Goal: Task Accomplishment & Management: Manage account settings

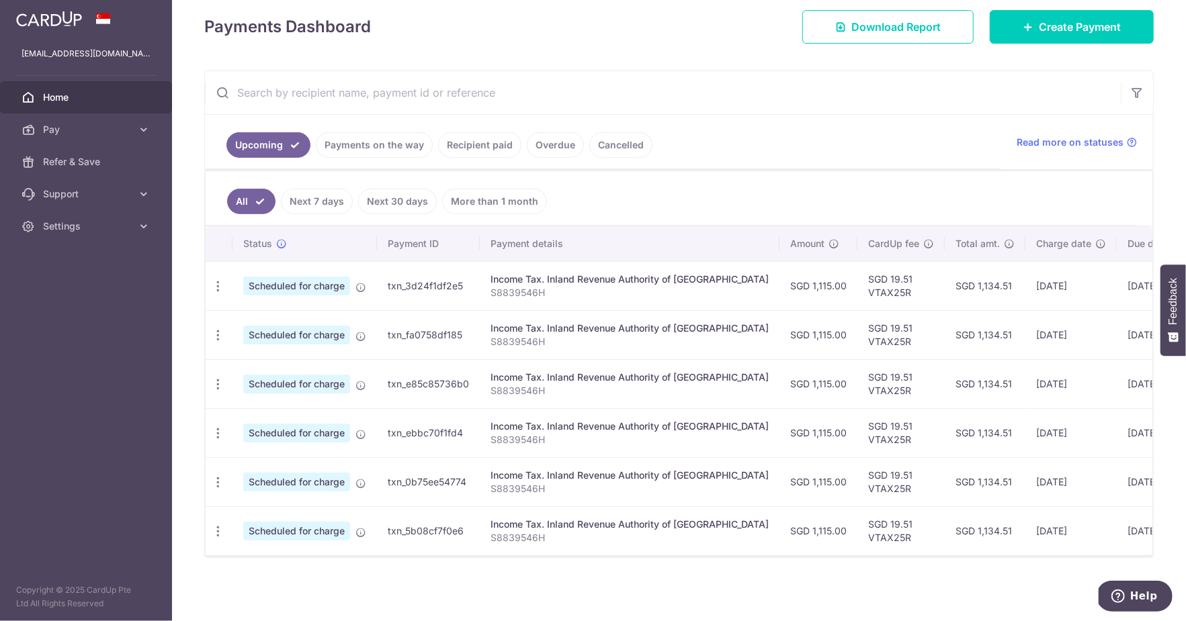
scroll to position [197, 0]
click at [219, 279] on icon "button" at bounding box center [218, 286] width 14 height 14
click at [251, 318] on span "Update payment" at bounding box center [289, 323] width 91 height 16
radio input "true"
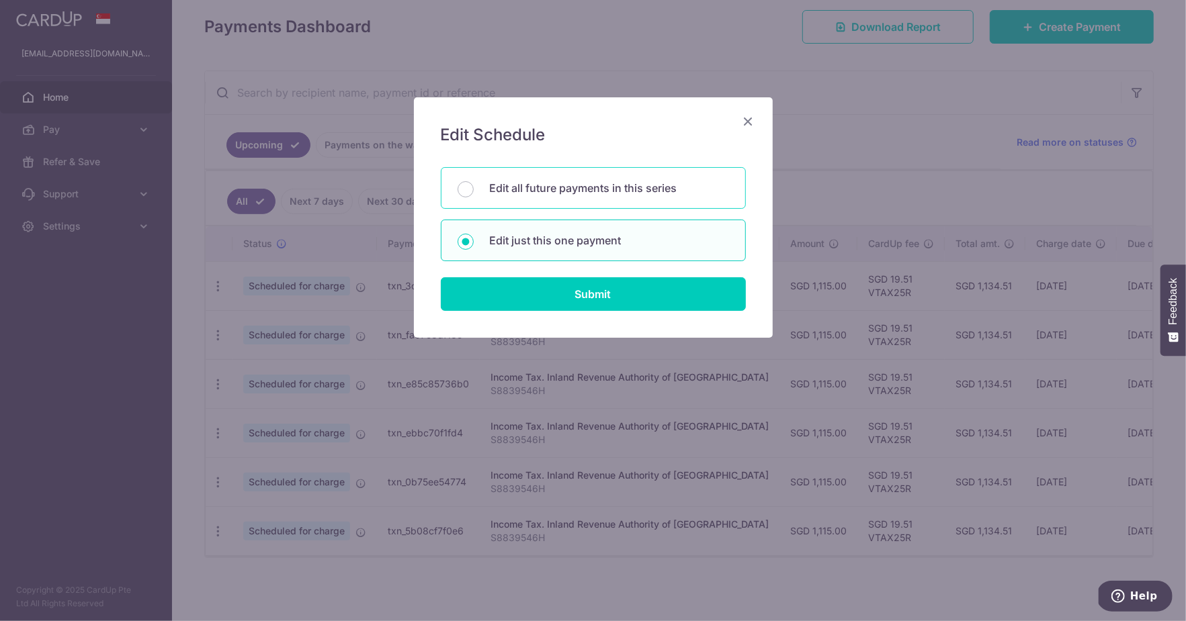
click at [498, 177] on div "Edit all future payments in this series" at bounding box center [593, 188] width 305 height 42
radio input "true"
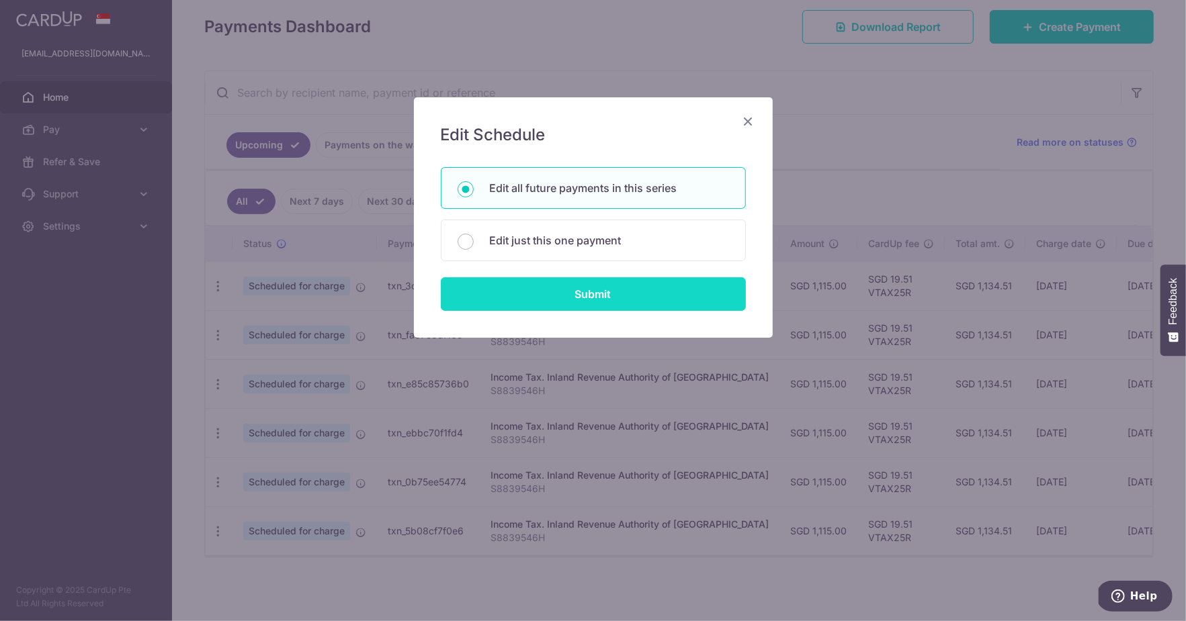
click at [560, 307] on input "Submit" at bounding box center [593, 294] width 305 height 34
radio input "true"
type input "1,115.00"
type input "S8839546H"
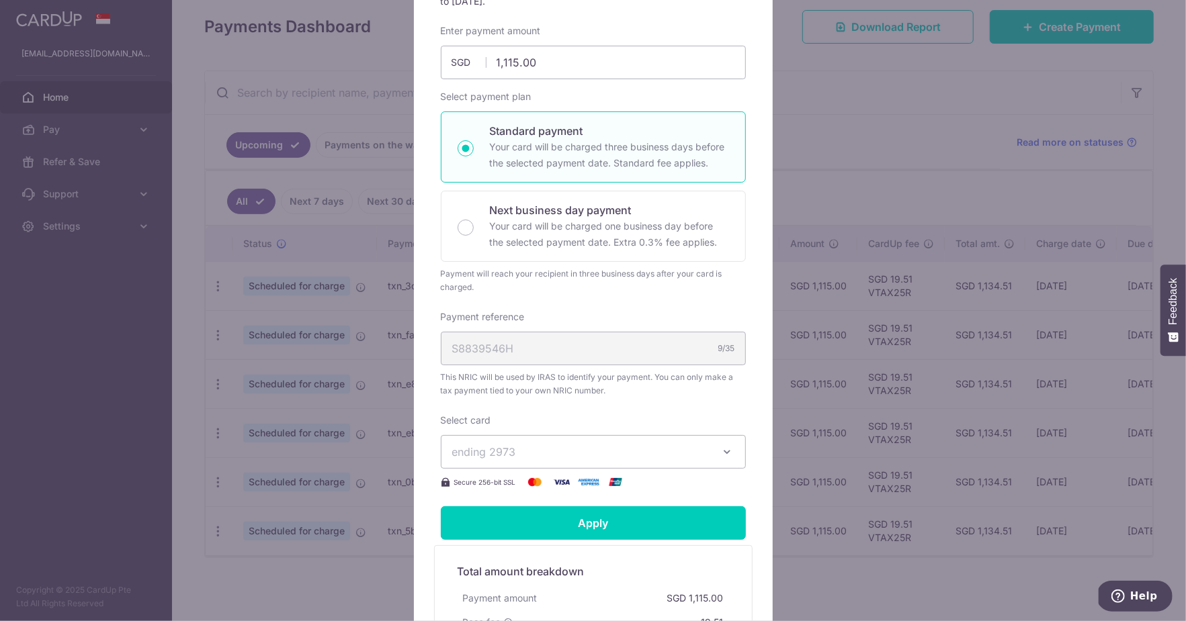
scroll to position [192, 0]
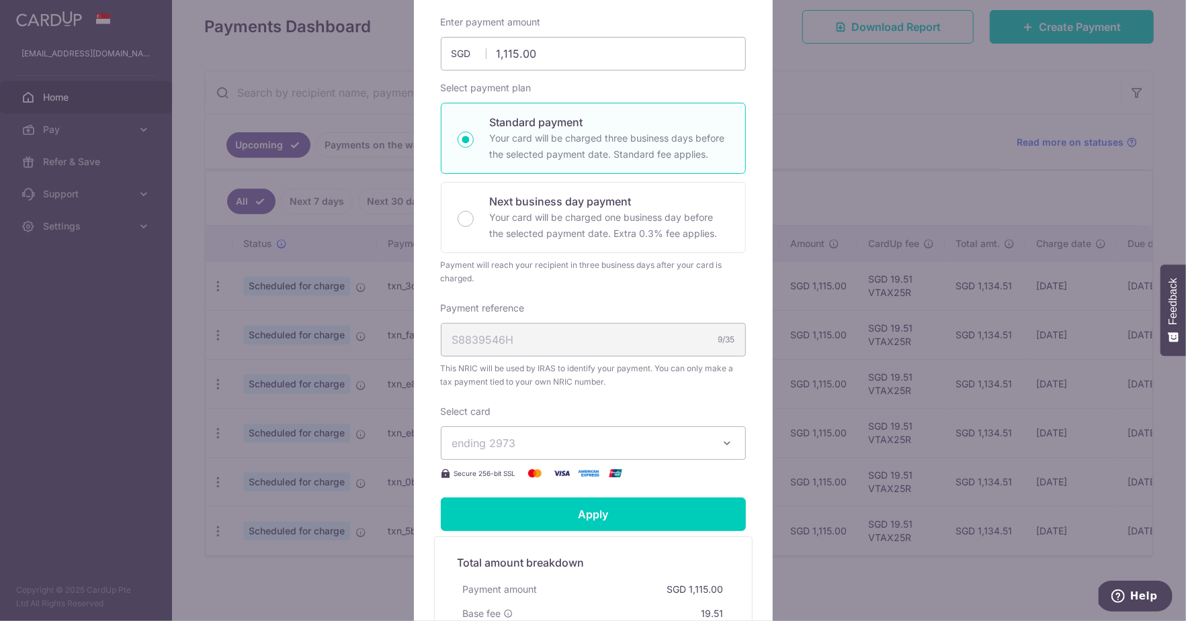
click at [588, 451] on span "ending 2973" at bounding box center [581, 443] width 258 height 16
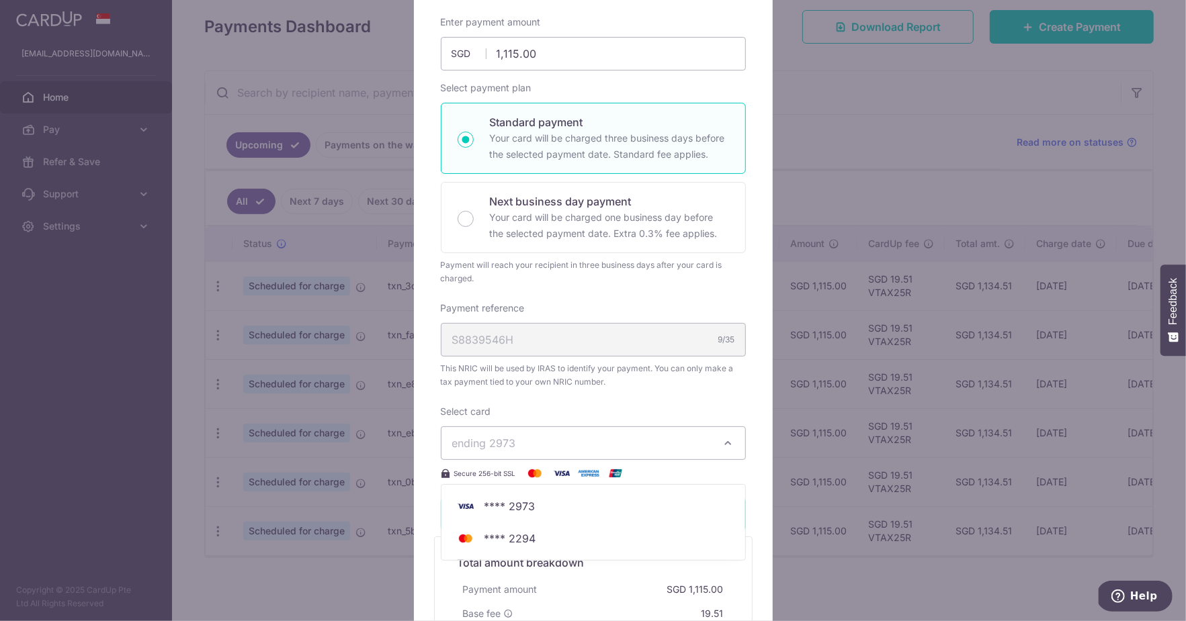
scroll to position [283, 0]
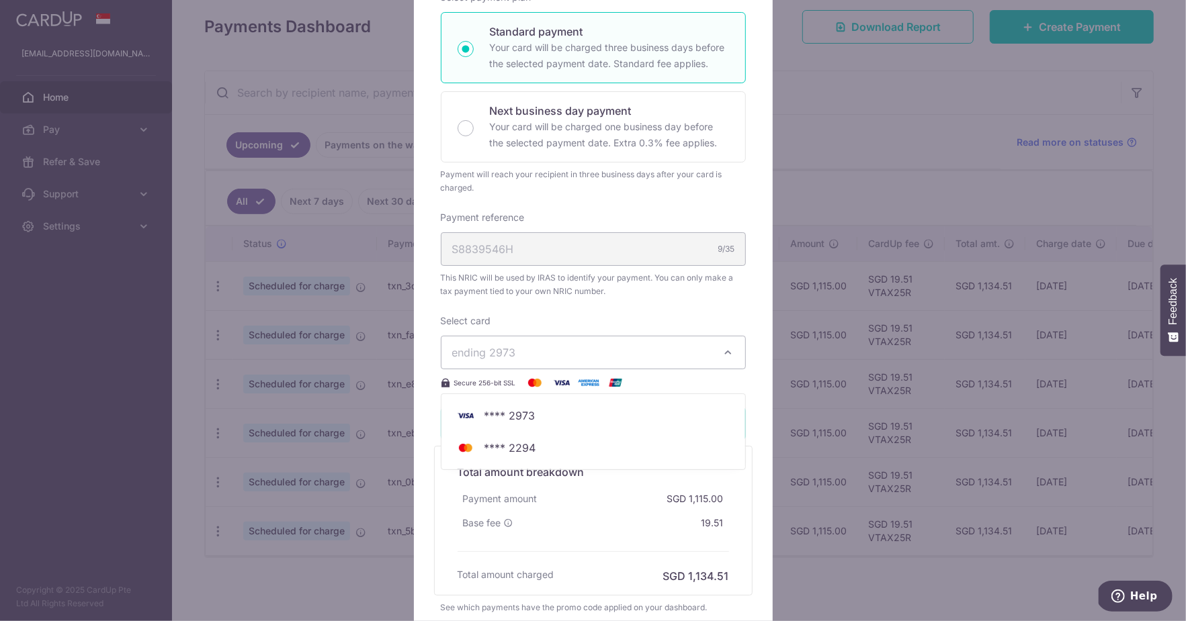
click at [568, 535] on div "Base fee 19.51" at bounding box center [592, 523] width 271 height 24
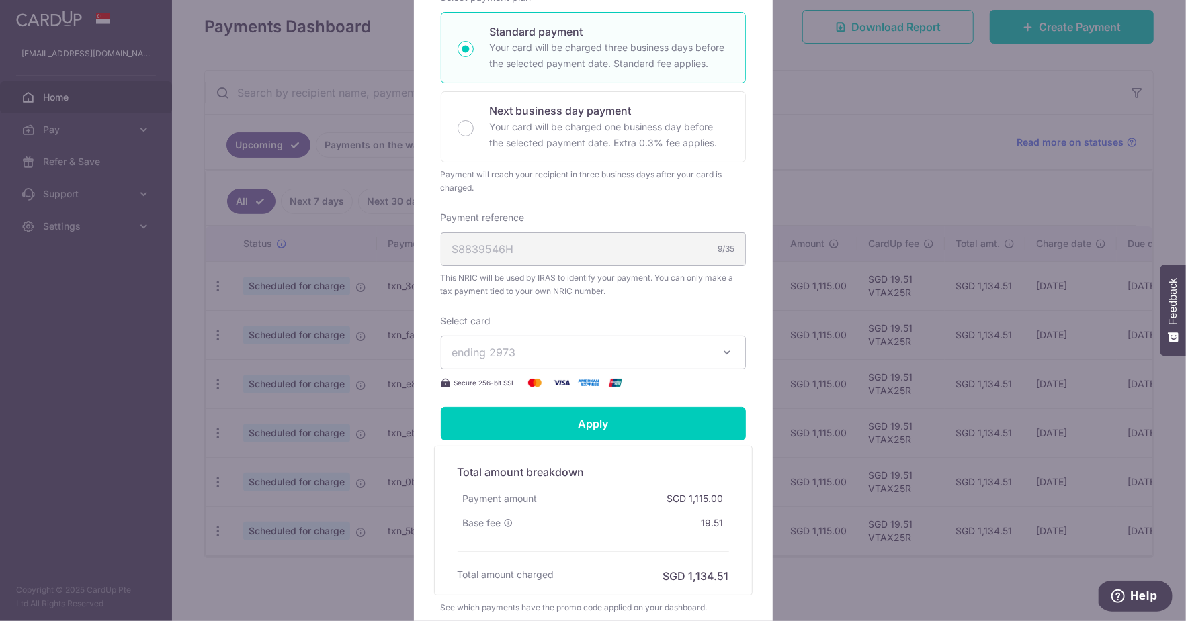
click at [873, 242] on div "Edit payment By clicking apply, you will make changes to all 6 payments to Inla…" at bounding box center [593, 310] width 1186 height 621
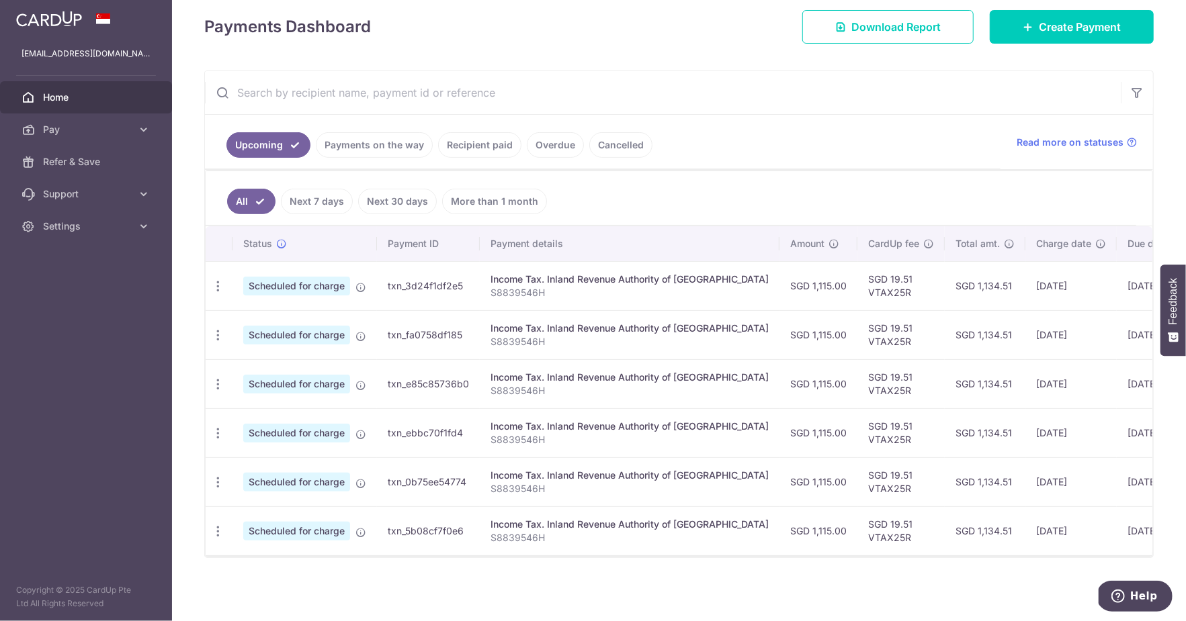
scroll to position [94, 0]
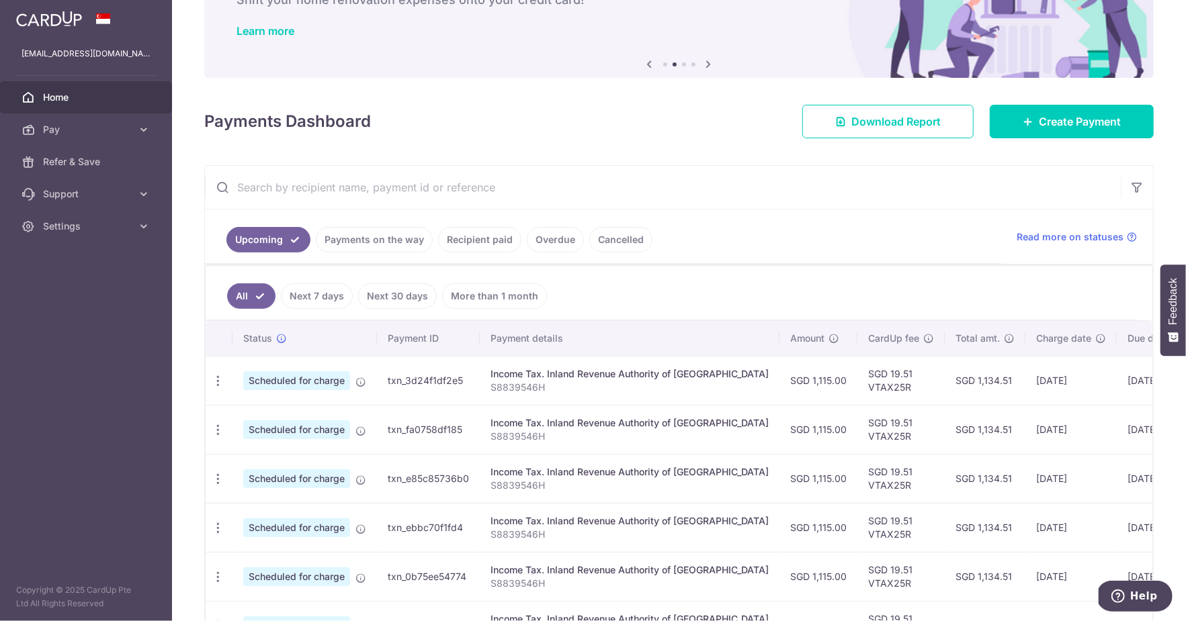
click at [40, 99] on link "Home" at bounding box center [86, 97] width 172 height 32
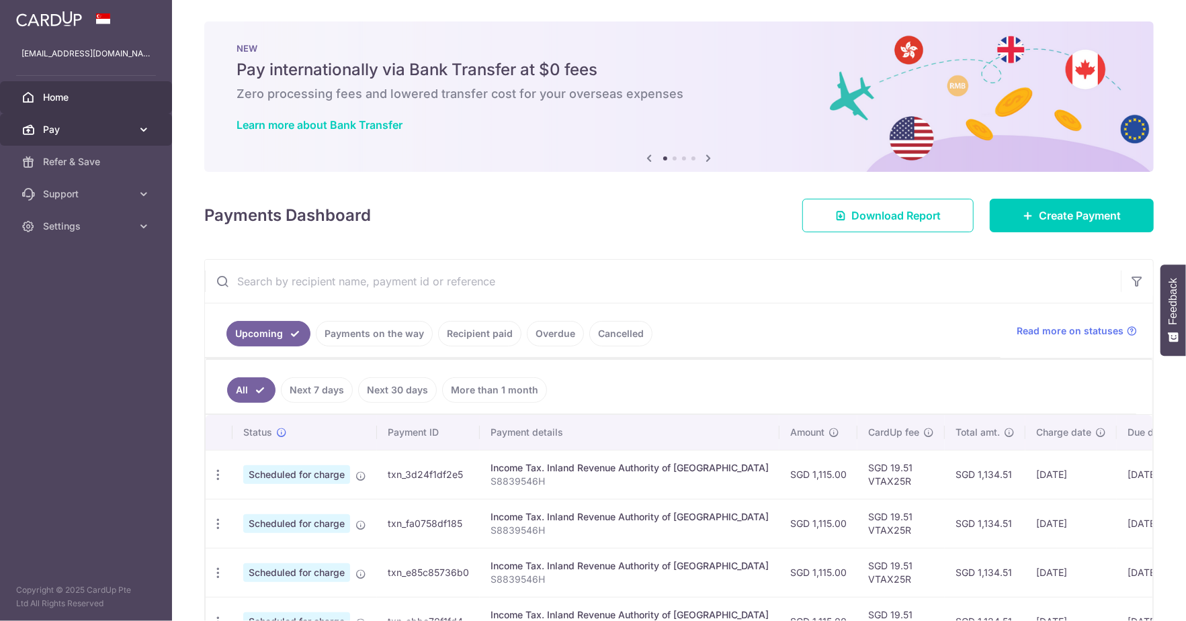
click at [103, 128] on span "Pay" at bounding box center [87, 129] width 89 height 13
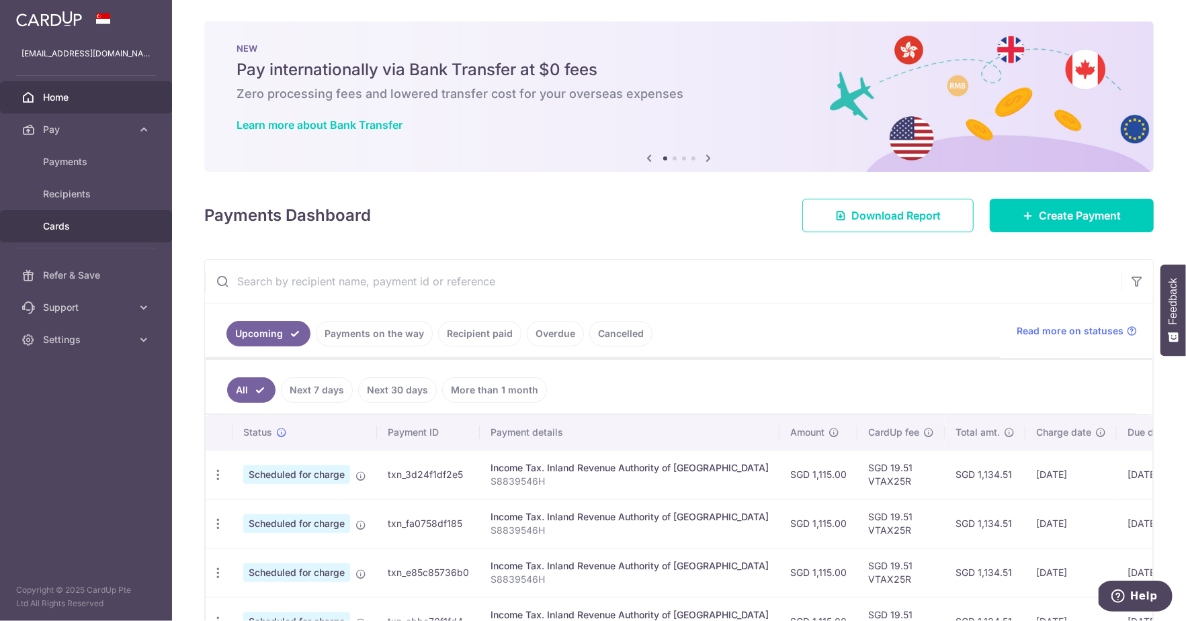
click at [67, 227] on span "Cards" at bounding box center [87, 226] width 89 height 13
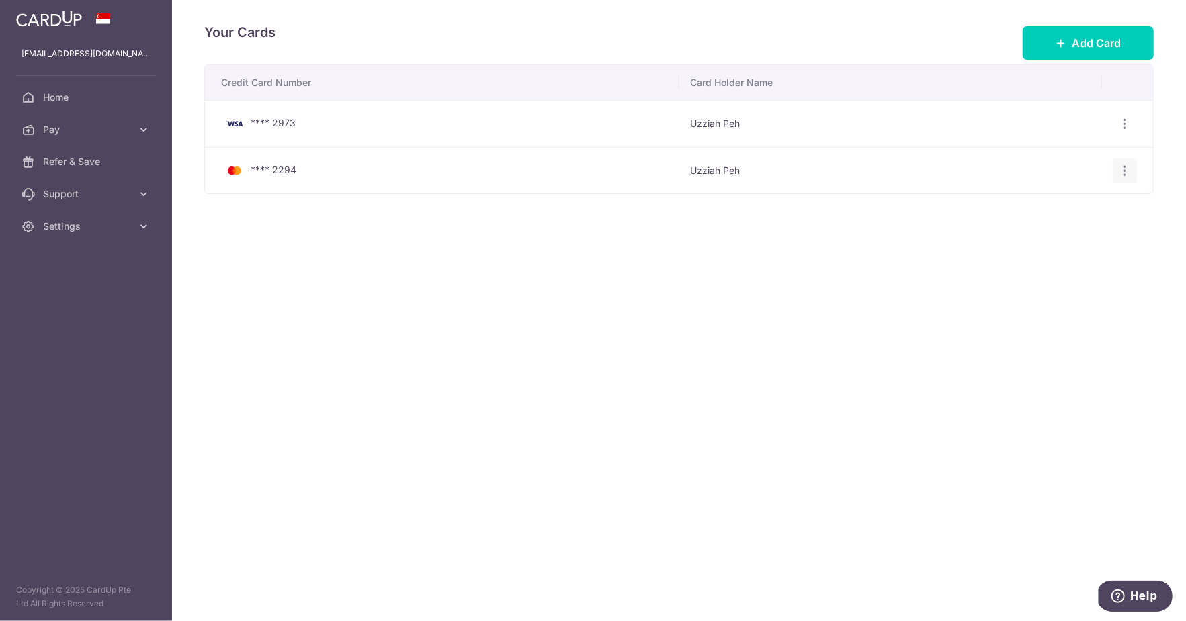
click at [1121, 167] on icon "button" at bounding box center [1125, 171] width 14 height 14
click at [1052, 205] on span "View/Edit" at bounding box center [1079, 207] width 91 height 16
click at [1126, 167] on icon "button" at bounding box center [1125, 171] width 14 height 14
click at [1065, 237] on span "Delete" at bounding box center [1079, 240] width 91 height 16
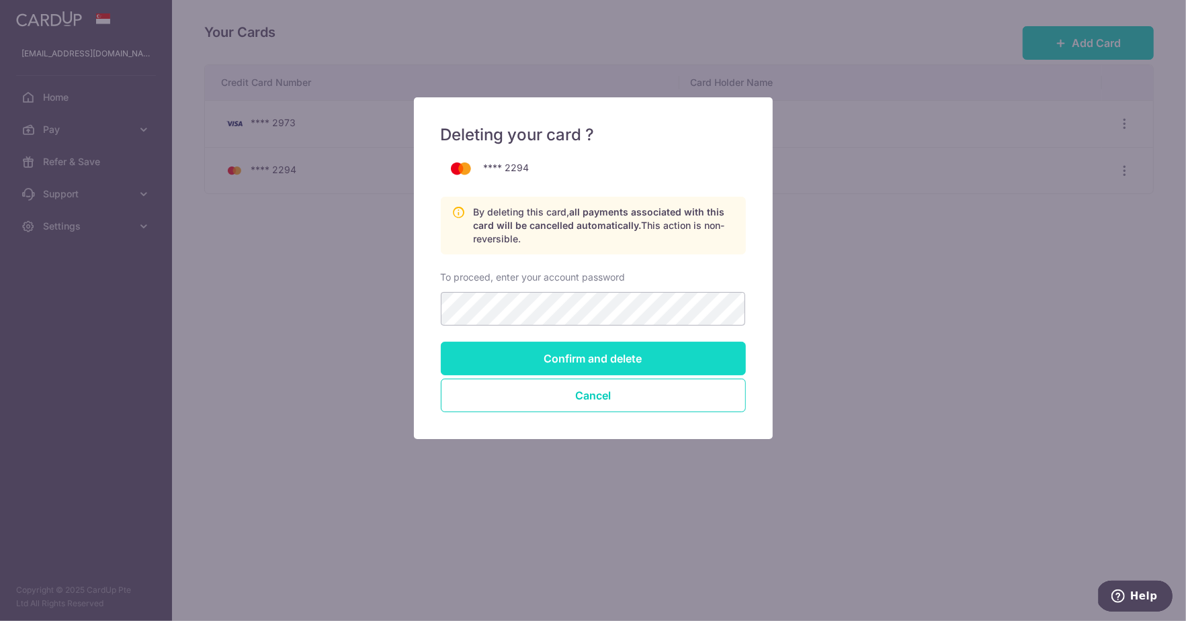
click at [643, 353] on input "Confirm and delete" at bounding box center [593, 359] width 305 height 34
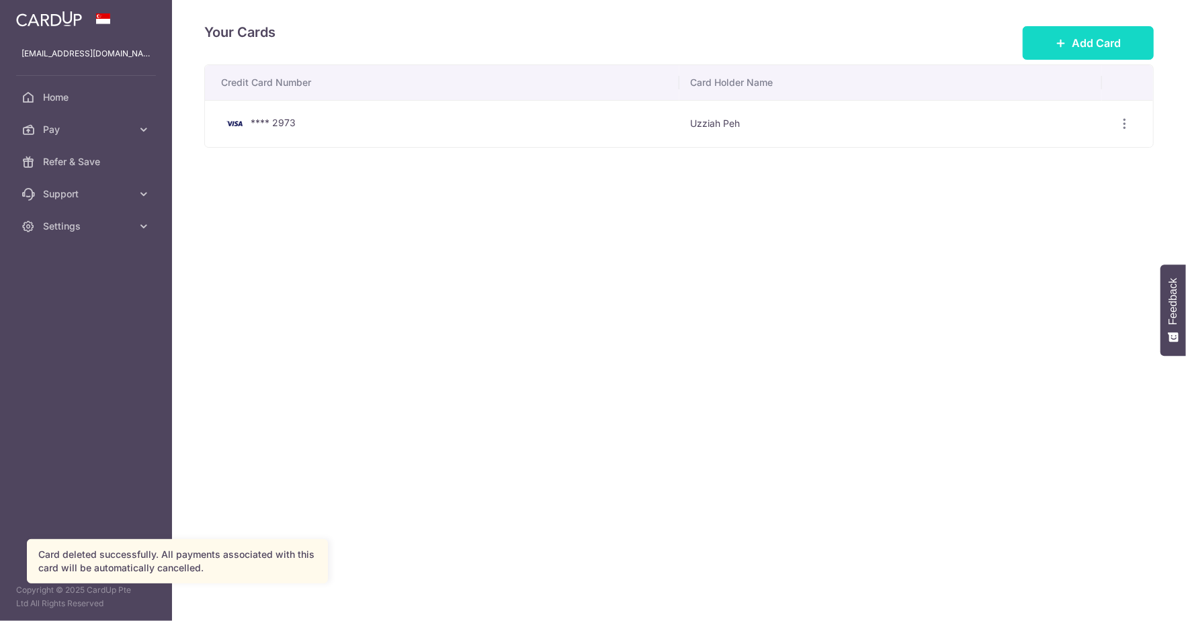
click at [1088, 26] on button "Add Card" at bounding box center [1087, 43] width 131 height 34
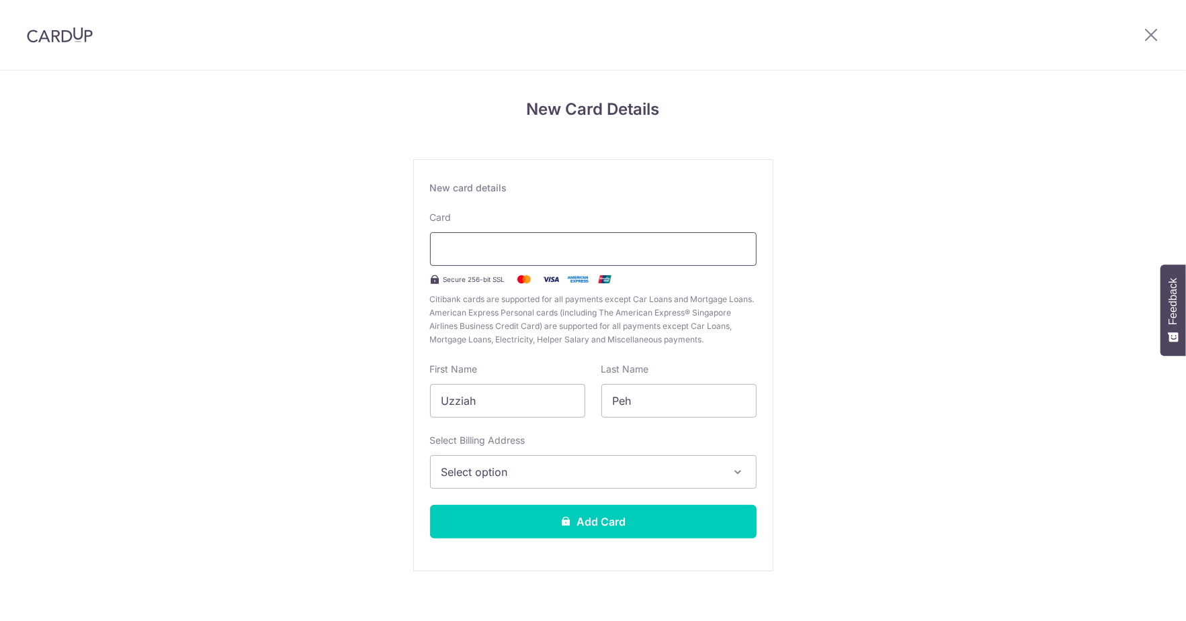
click at [551, 241] on div at bounding box center [593, 249] width 304 height 16
click at [572, 470] on span "Select option" at bounding box center [580, 472] width 279 height 16
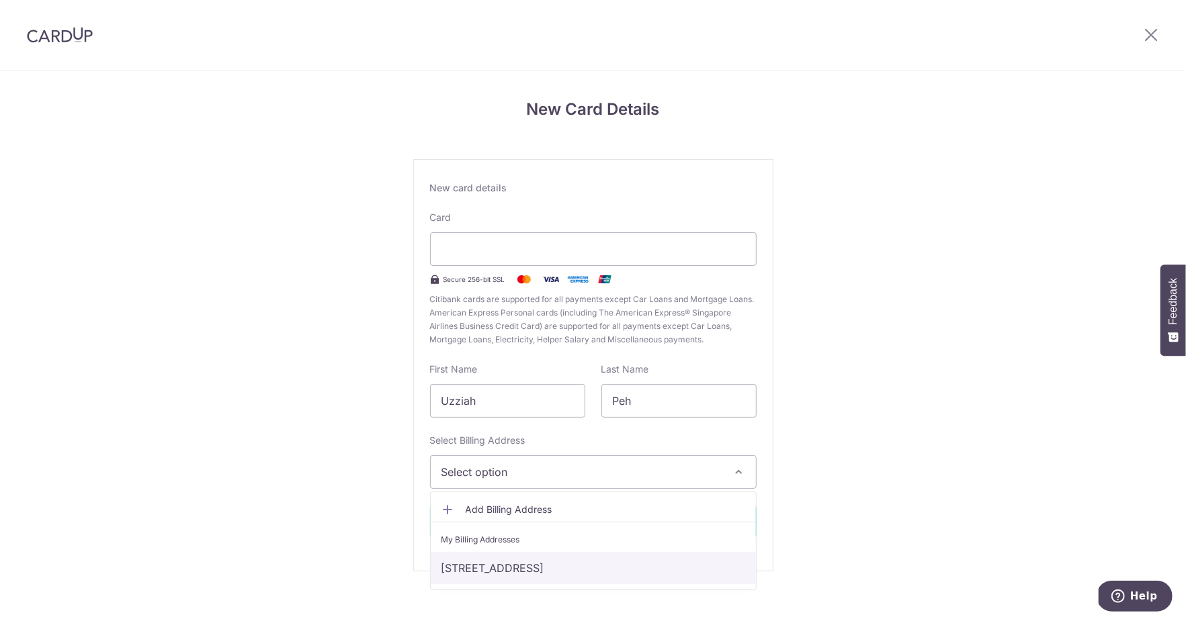
click at [538, 567] on link "Blk9, #05-317, Toh Yi Drive, Singapore, Singapore-590009" at bounding box center [593, 568] width 325 height 32
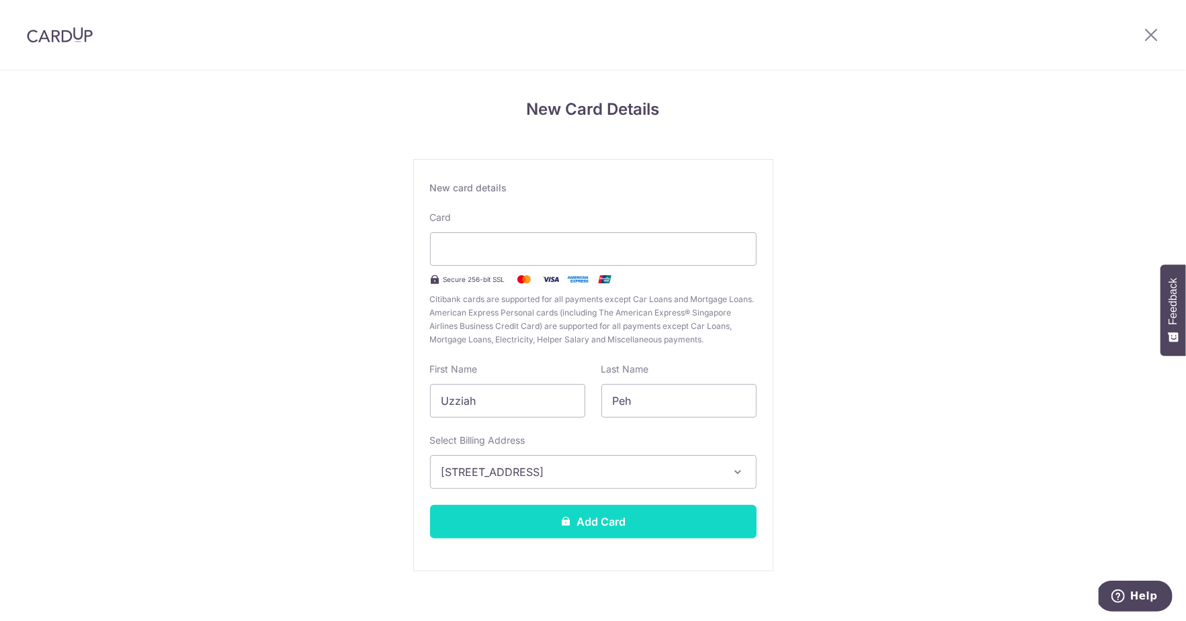
click at [551, 527] on button "Add Card" at bounding box center [593, 522] width 326 height 34
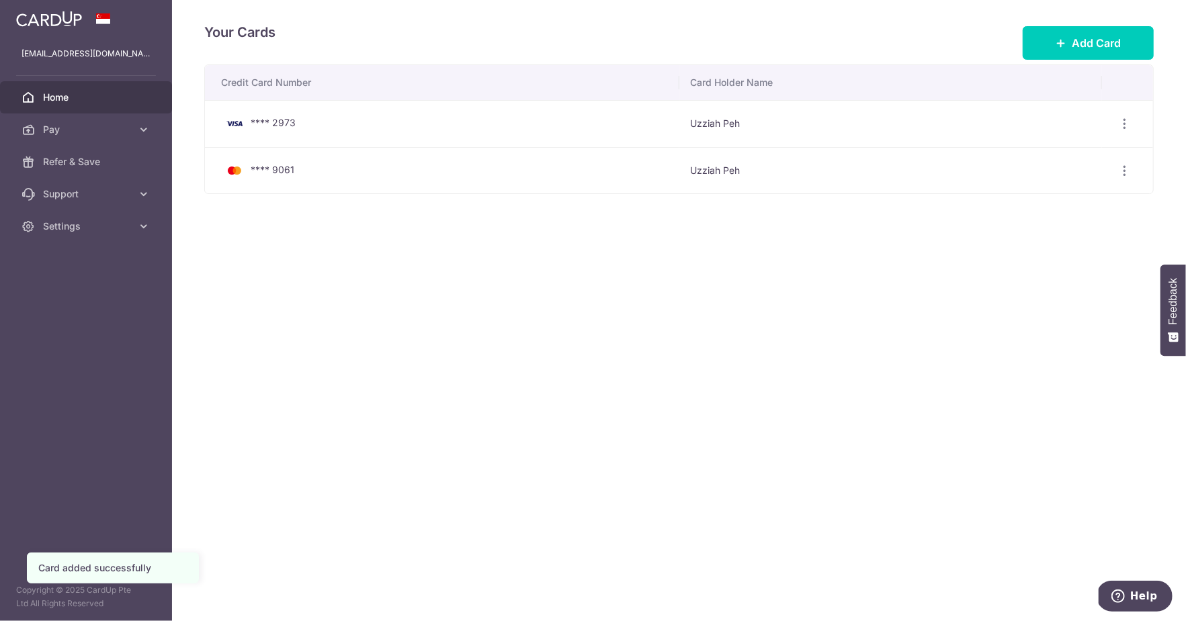
click at [90, 103] on span "Home" at bounding box center [87, 97] width 89 height 13
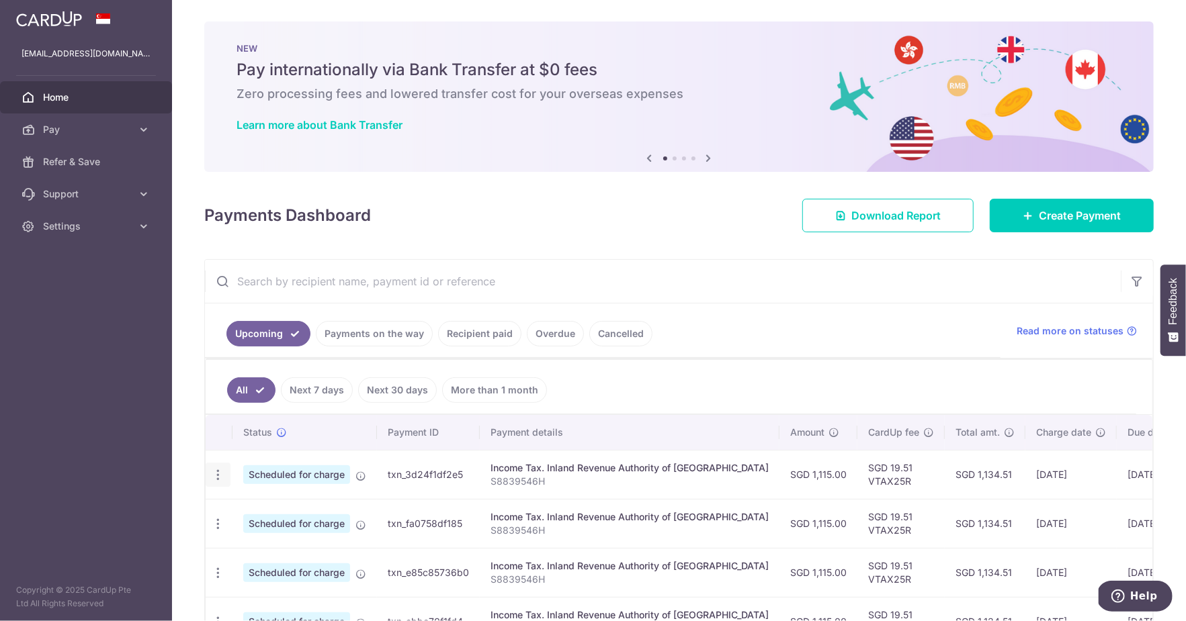
click at [223, 478] on icon "button" at bounding box center [218, 475] width 14 height 14
click at [262, 510] on span "Update payment" at bounding box center [289, 512] width 91 height 16
radio input "true"
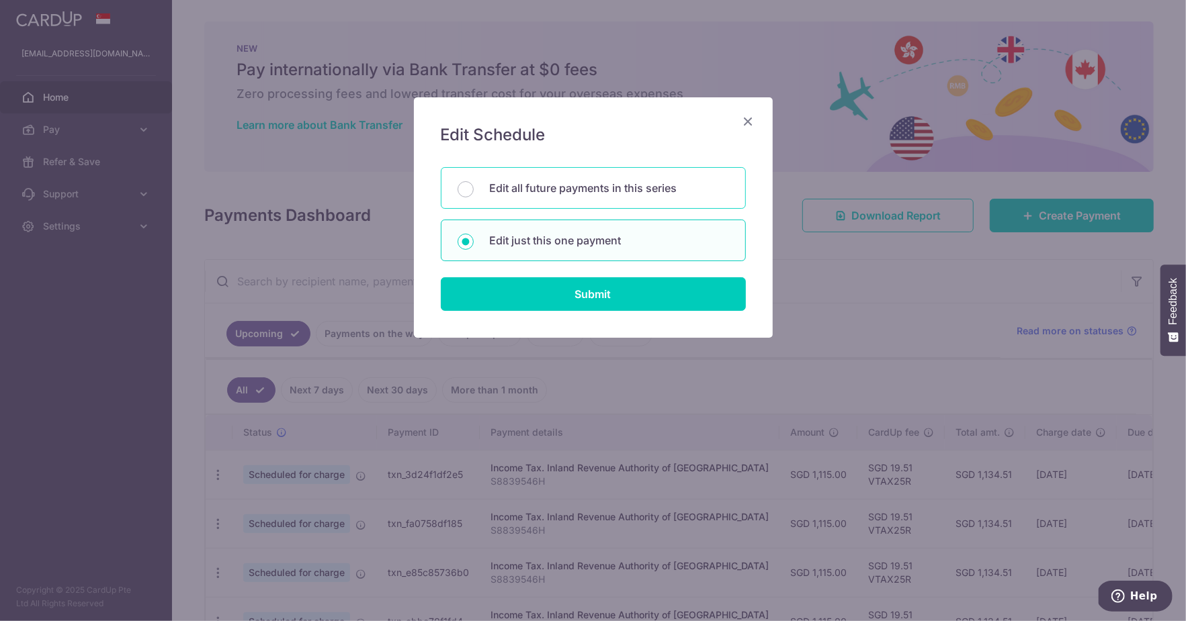
click at [659, 183] on p "Edit all future payments in this series" at bounding box center [609, 188] width 239 height 16
click at [474, 183] on input "Edit all future payments in this series" at bounding box center [465, 189] width 16 height 16
radio input "true"
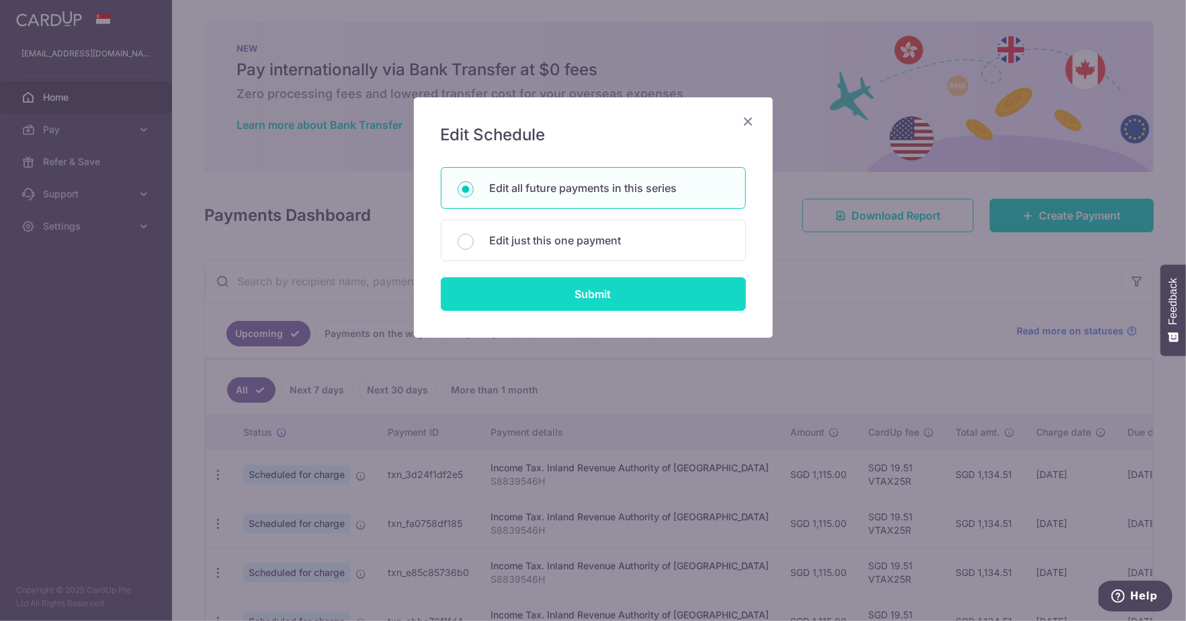
click at [609, 294] on input "Submit" at bounding box center [593, 294] width 305 height 34
radio input "true"
type input "1,115.00"
type input "S8839546H"
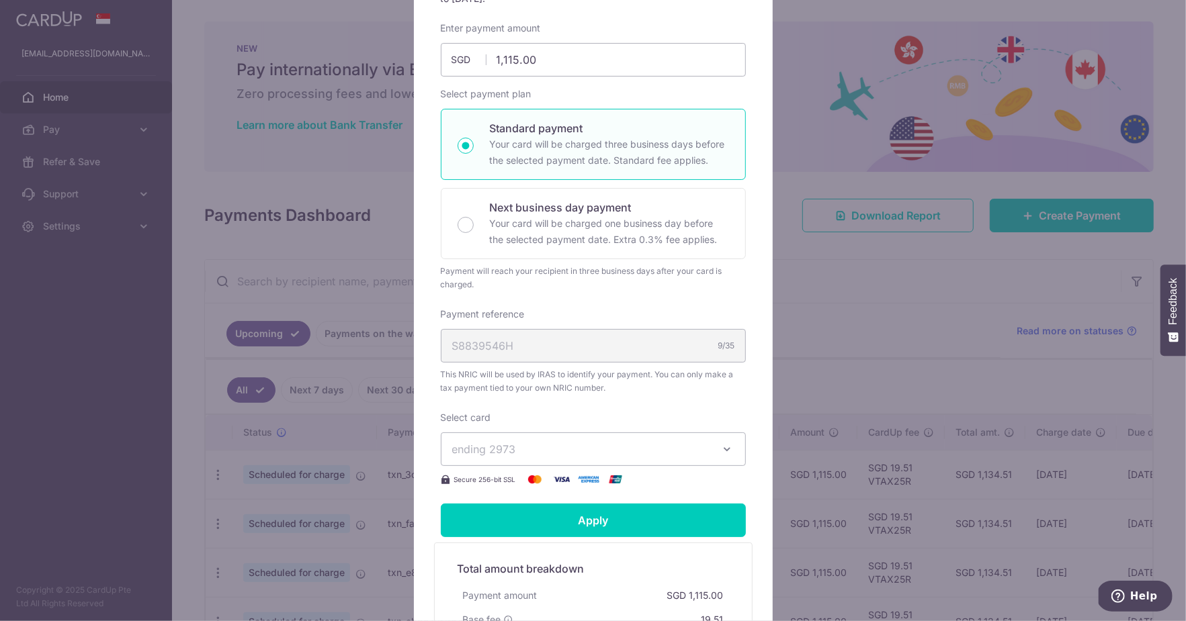
scroll to position [232, 0]
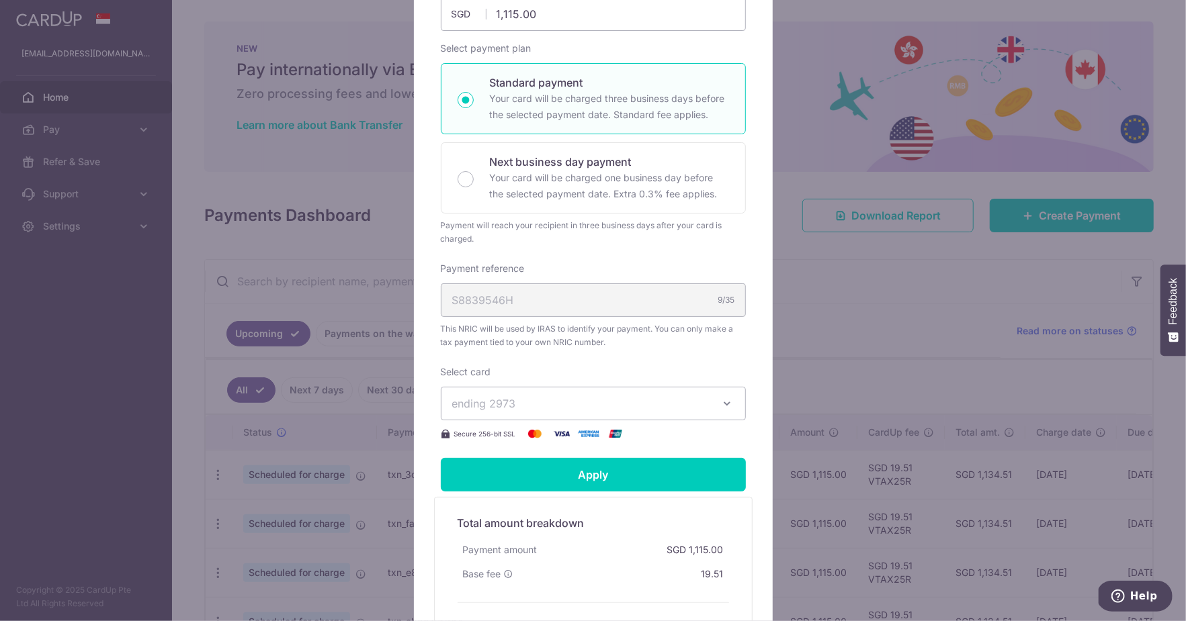
click at [689, 412] on span "ending 2973" at bounding box center [581, 404] width 258 height 16
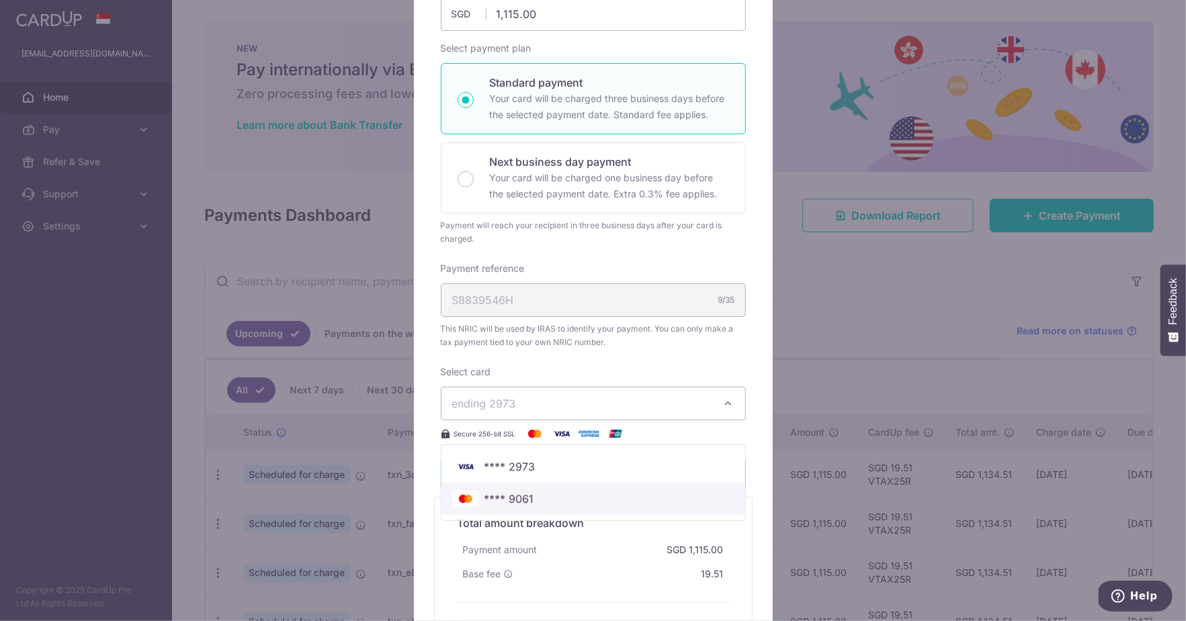
click at [589, 507] on span "**** 9061" at bounding box center [593, 499] width 282 height 16
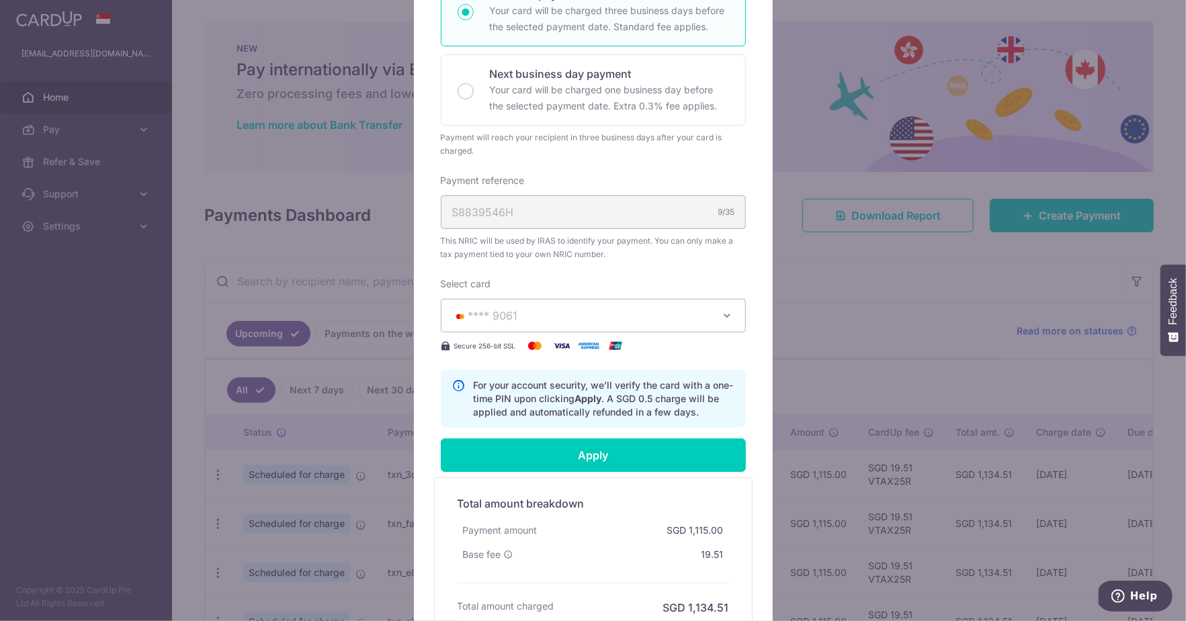
scroll to position [321, 0]
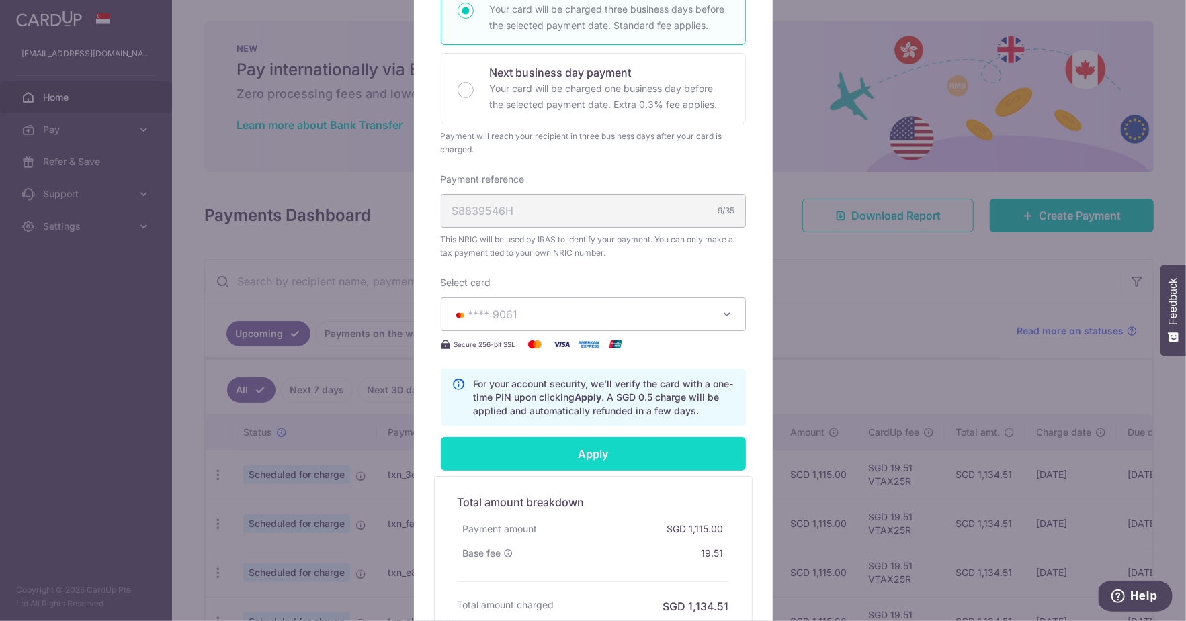
click at [622, 471] on input "Apply" at bounding box center [593, 454] width 305 height 34
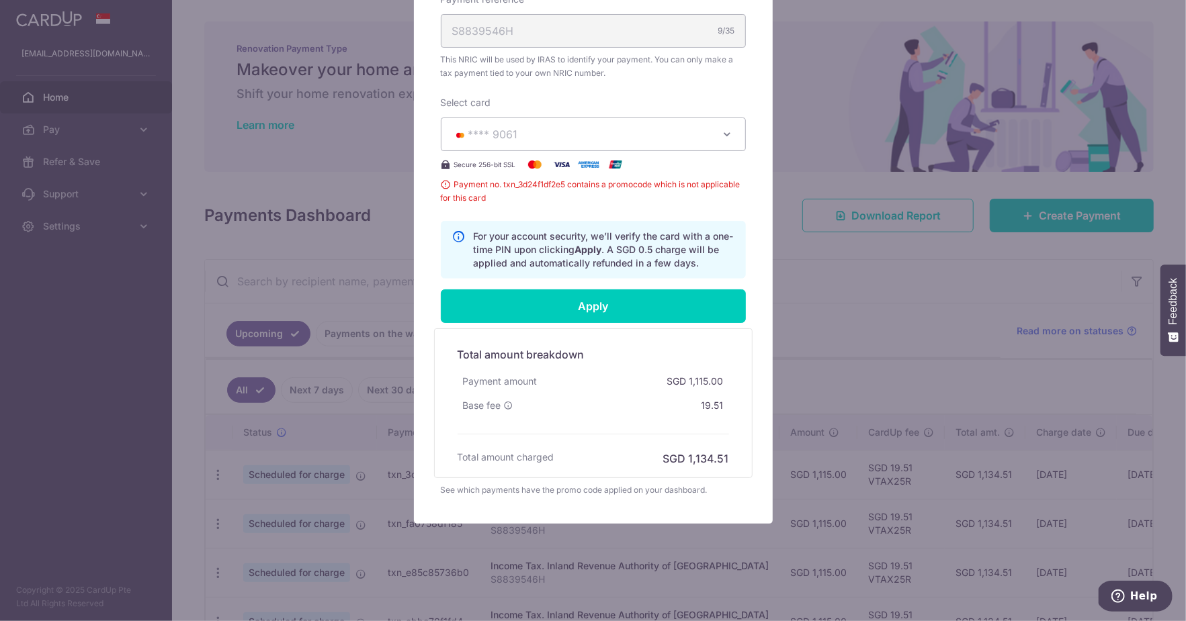
scroll to position [504, 0]
click at [658, 323] on input "Apply" at bounding box center [593, 306] width 305 height 34
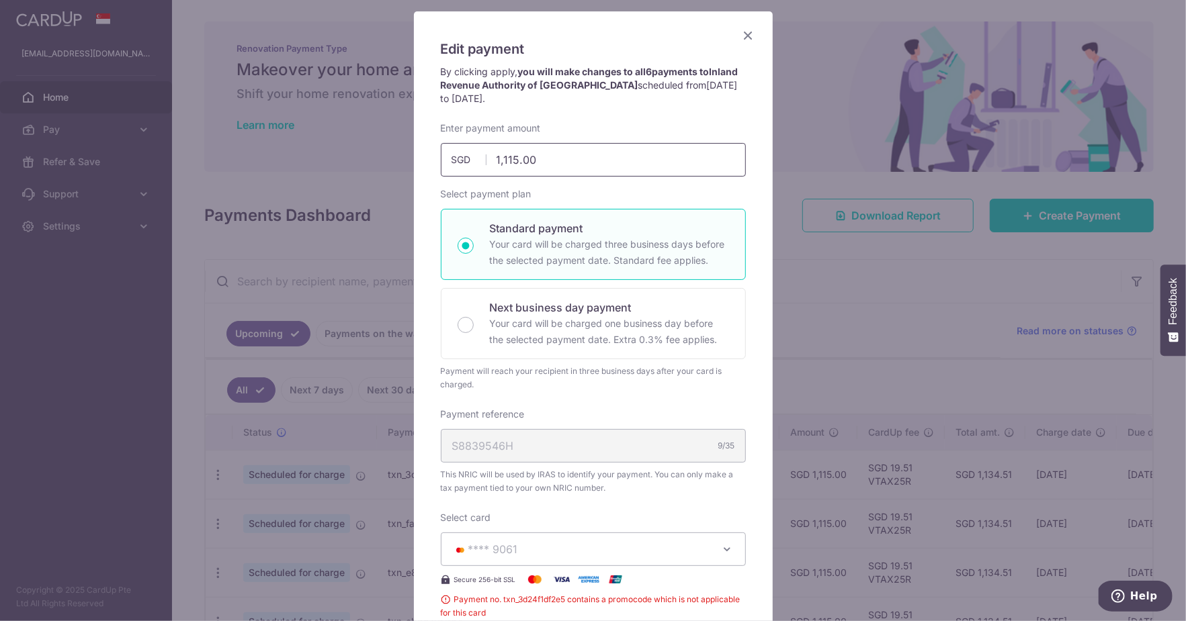
scroll to position [77, 0]
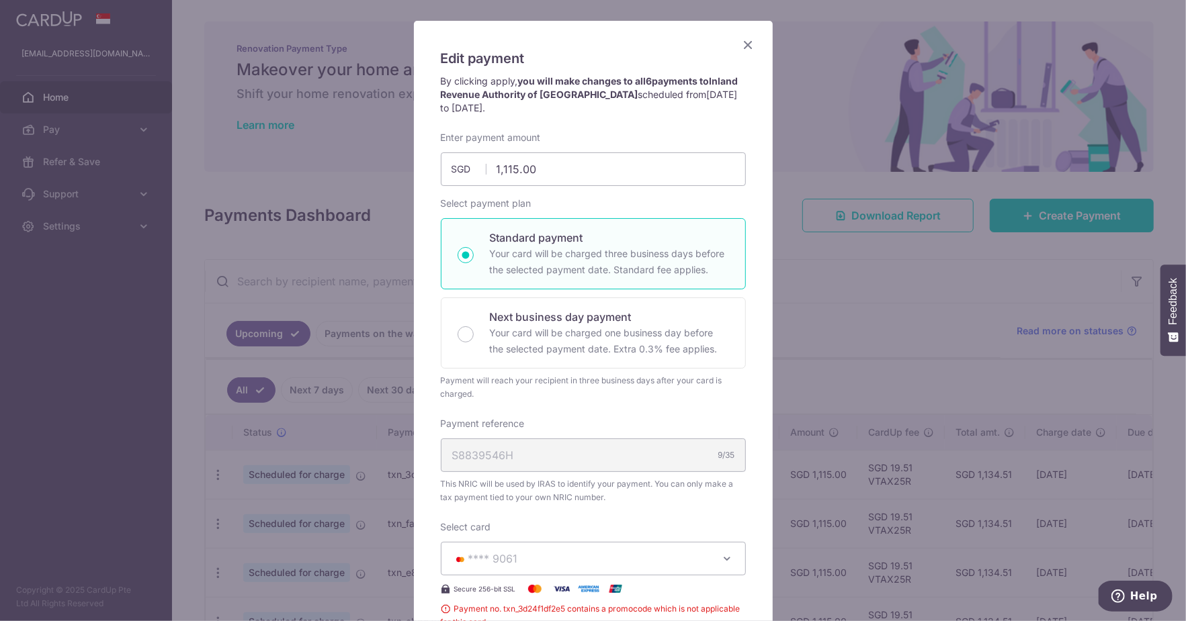
click at [750, 47] on icon "Close" at bounding box center [748, 44] width 16 height 17
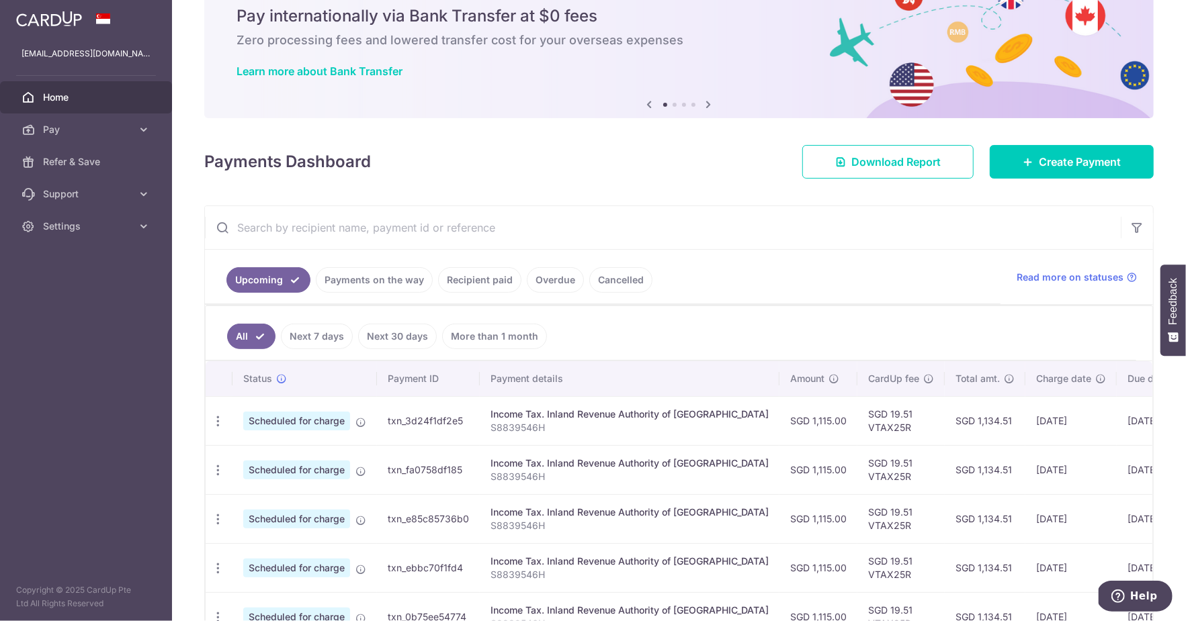
scroll to position [54, 0]
